Goal: Find specific page/section: Find specific page/section

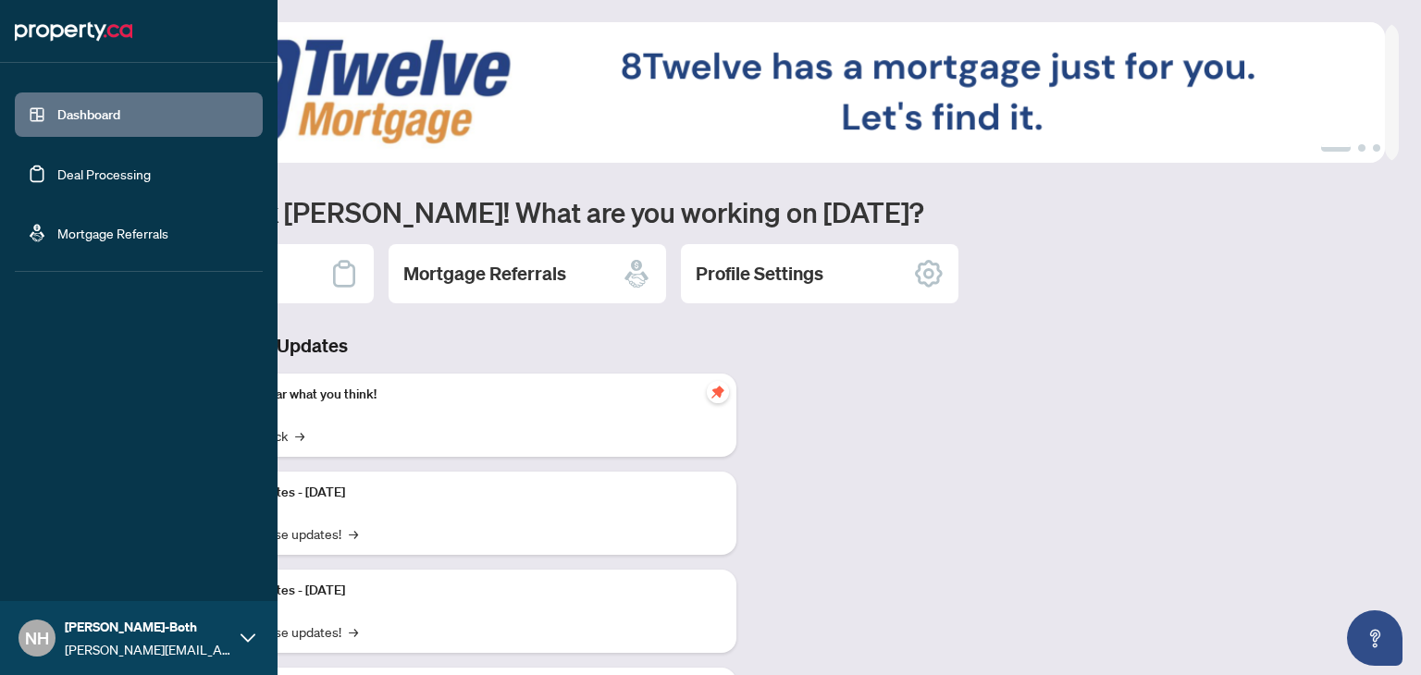
click at [99, 179] on link "Deal Processing" at bounding box center [103, 174] width 93 height 17
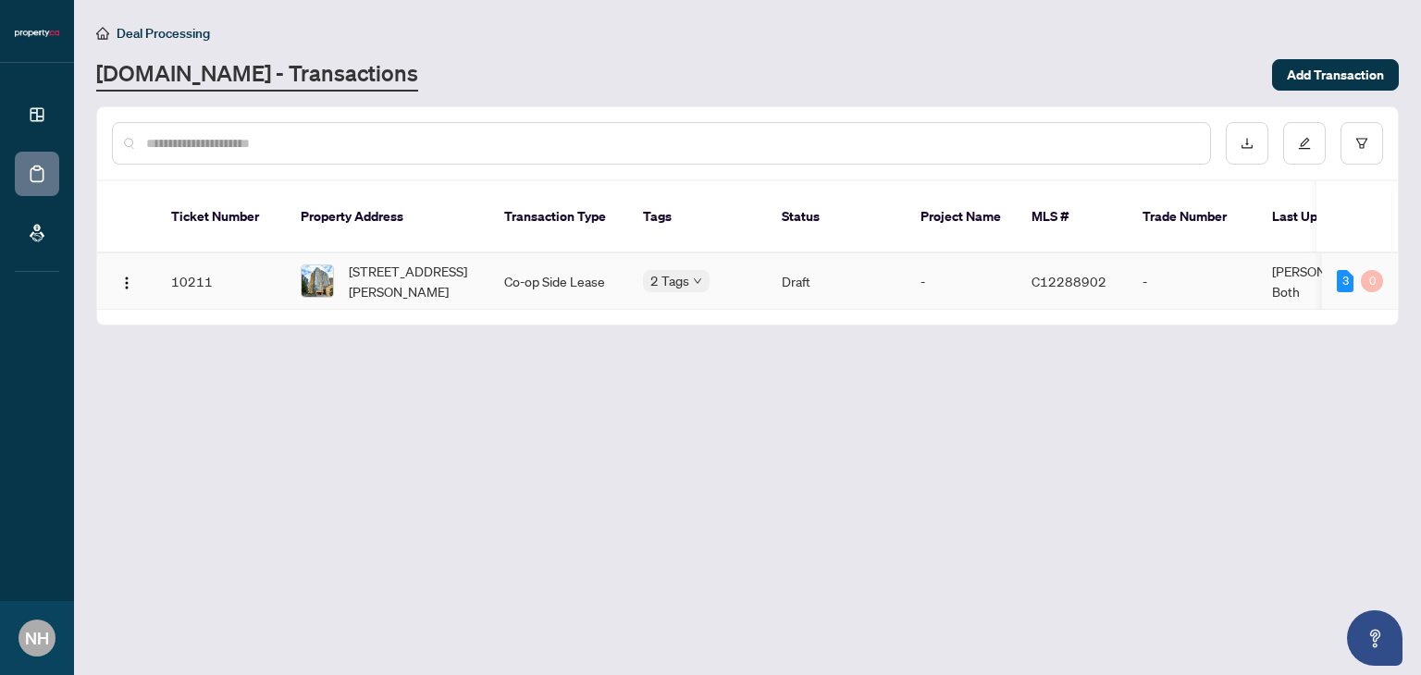
click at [481, 262] on td "[STREET_ADDRESS][PERSON_NAME]" at bounding box center [388, 281] width 204 height 56
